Goal: Transaction & Acquisition: Purchase product/service

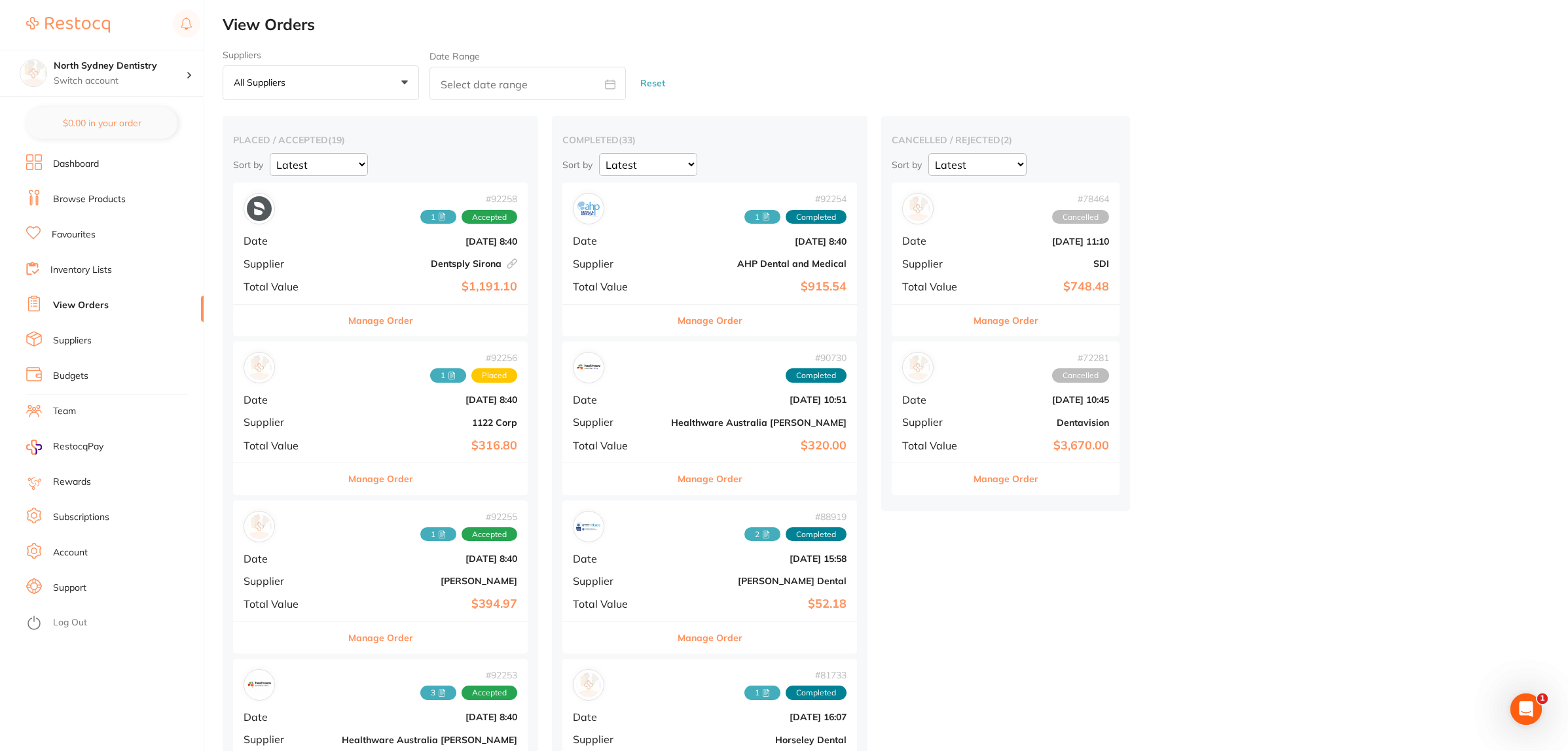
click at [110, 162] on li "Dashboard" at bounding box center [116, 164] width 178 height 20
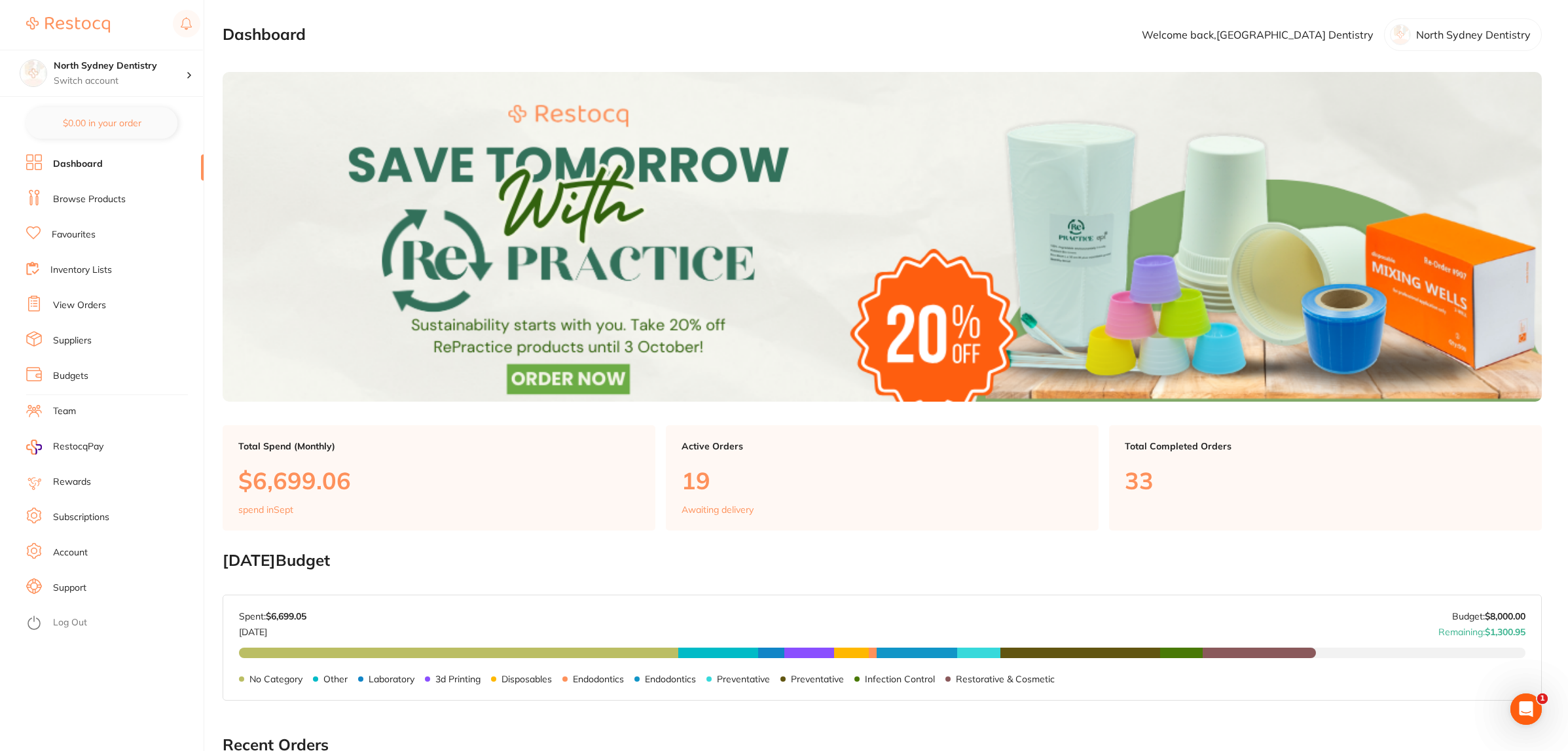
click at [87, 203] on link "Browse Products" at bounding box center [90, 199] width 73 height 13
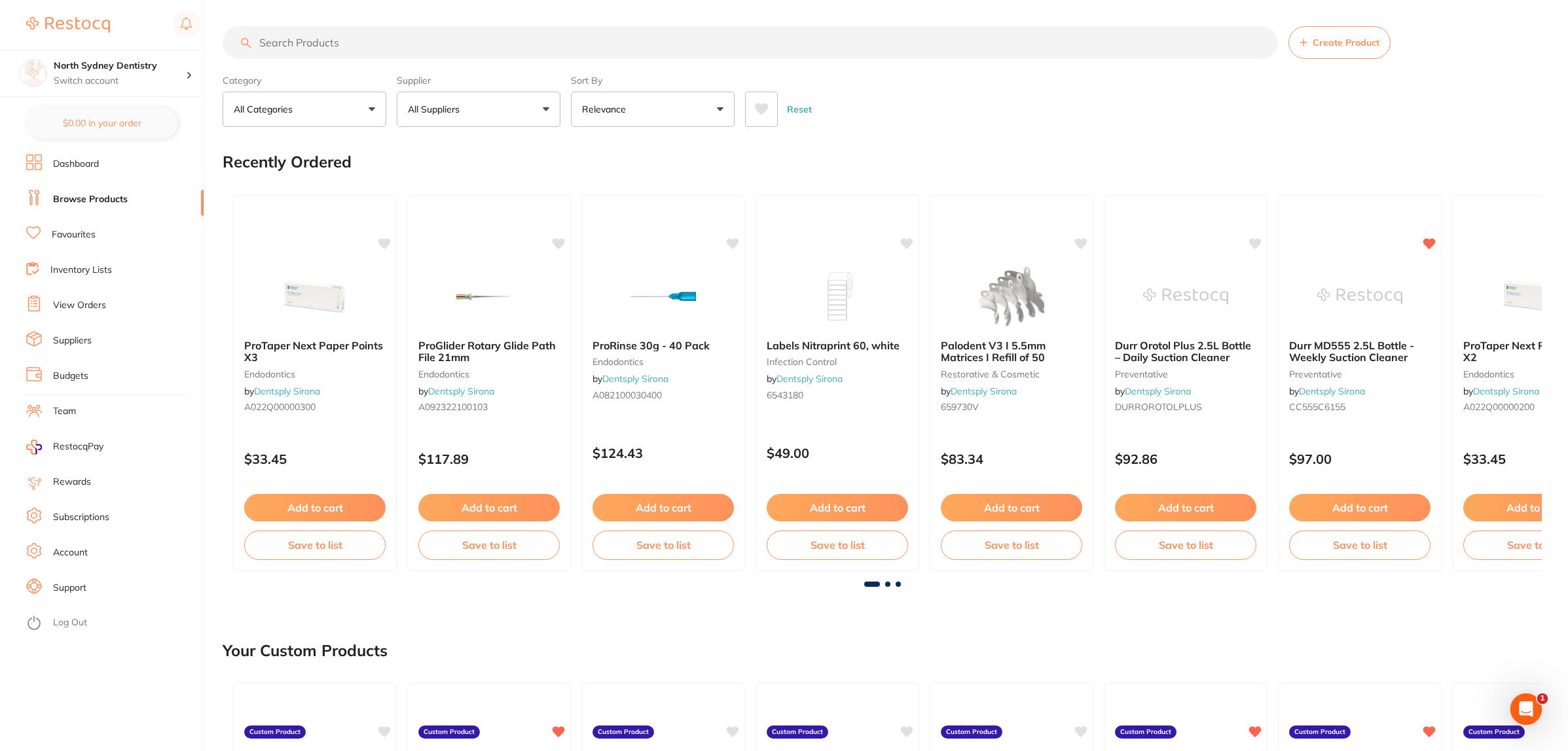
click at [318, 42] on input "search" at bounding box center [749, 42] width 1056 height 33
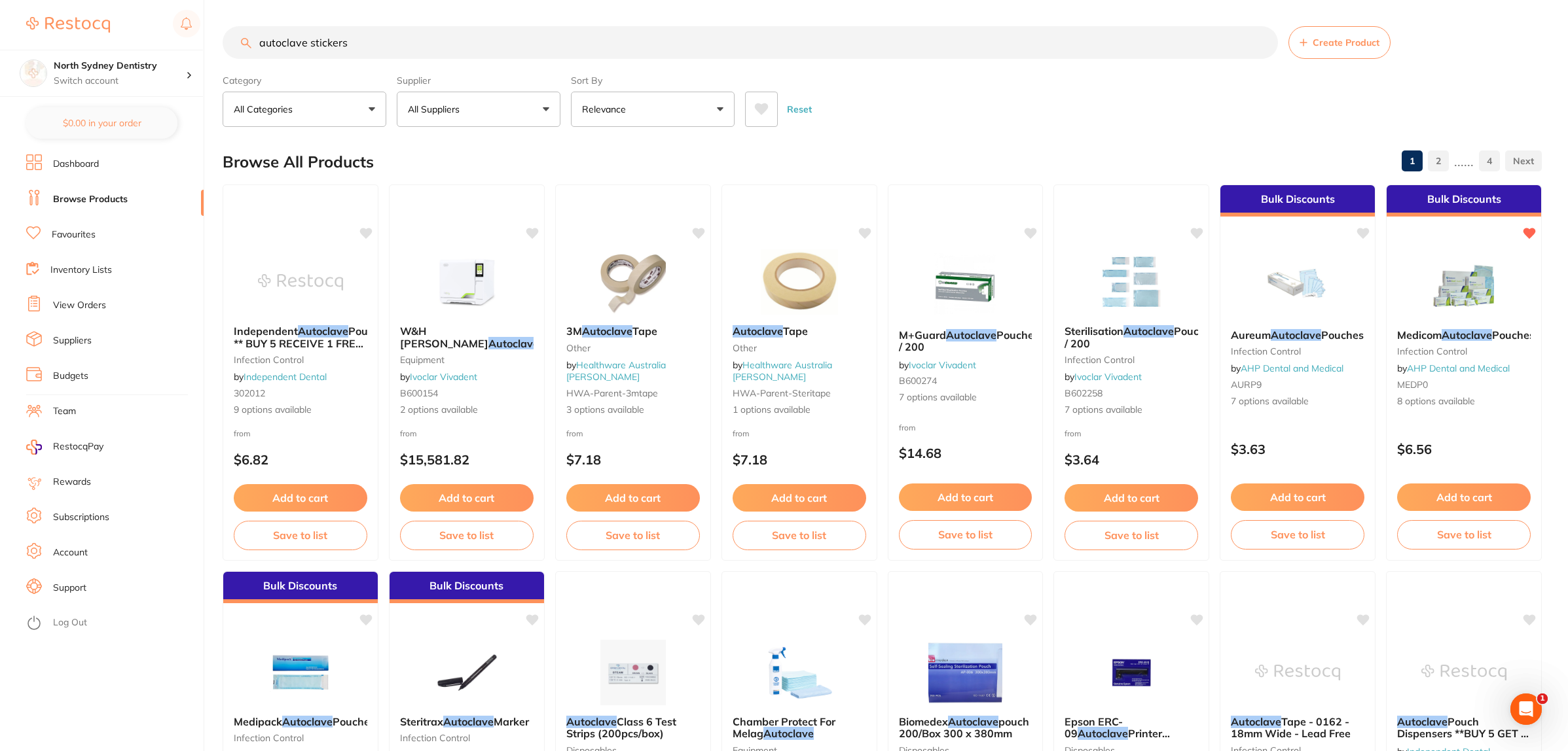
type input "autoclave stickers"
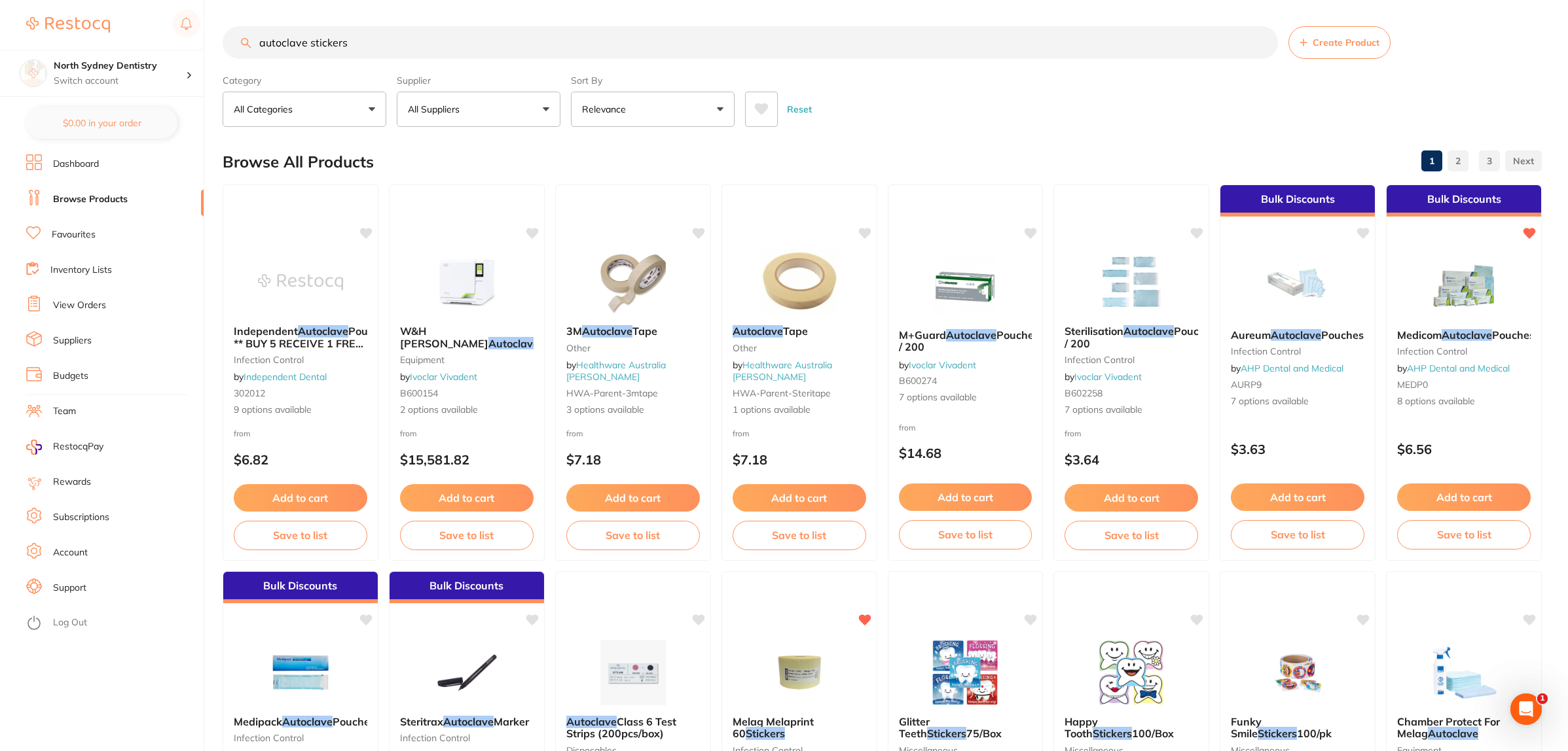
click at [110, 663] on ul "Dashboard Browse Products Favourites Inventory Lists View Orders Suppliers Budg…" at bounding box center [116, 452] width 178 height 597
click at [331, 268] on img at bounding box center [300, 281] width 86 height 66
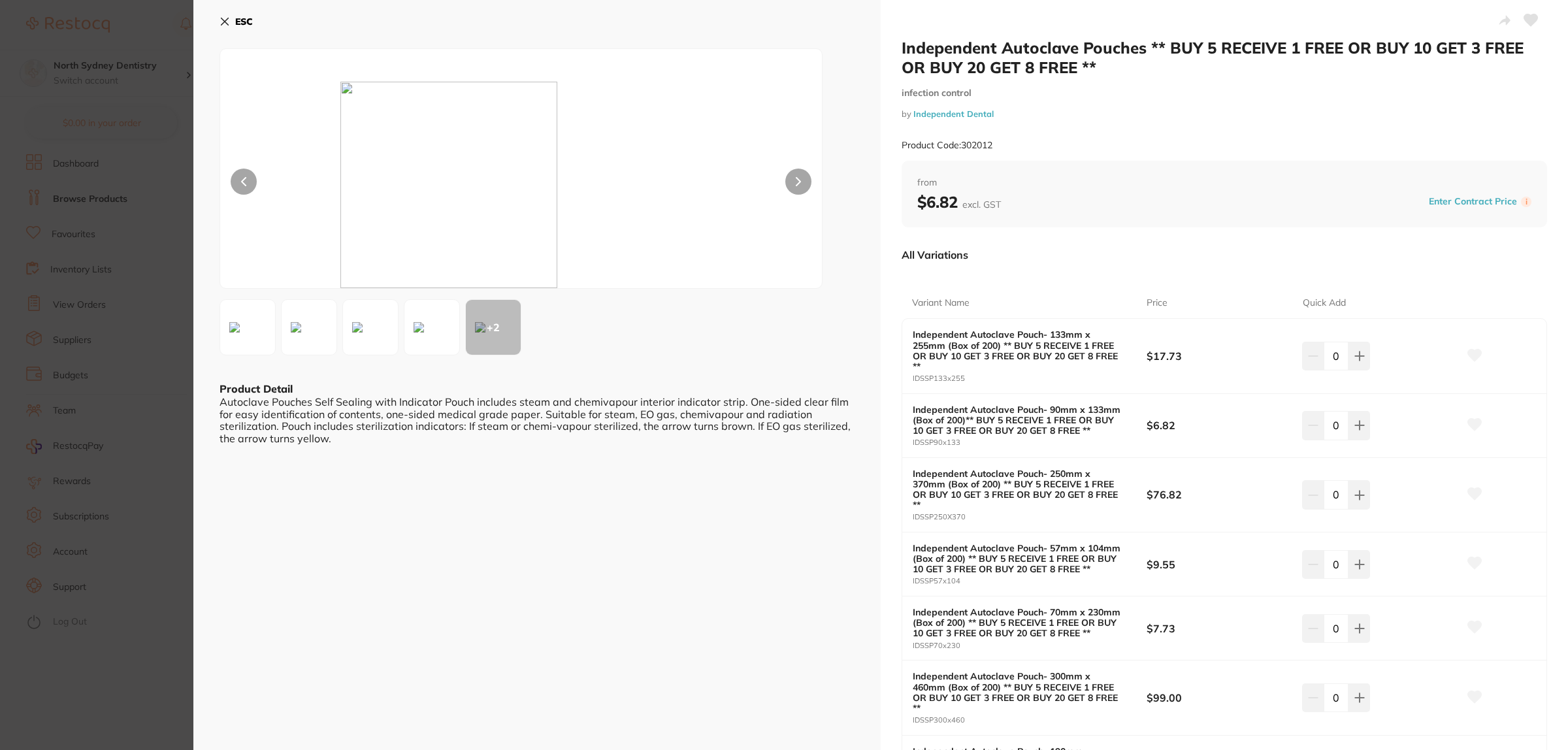
click at [151, 374] on section "Independent Autoclave Pouches ** BUY 5 RECEIVE 1 FREE OR BUY 10 GET 3 FREE OR B…" at bounding box center [784, 375] width 1568 height 750
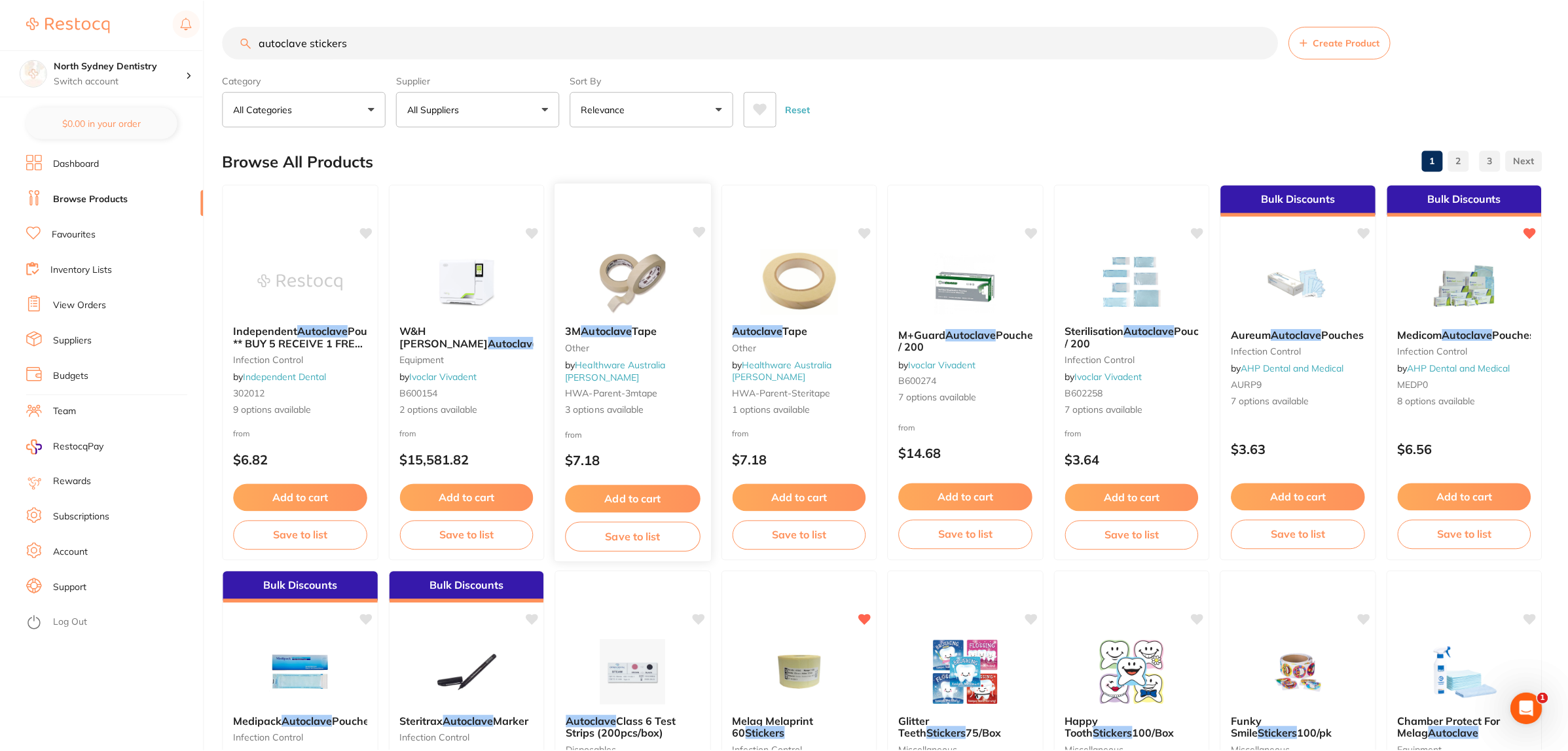
scroll to position [1, 0]
